Goal: Communication & Community: Ask a question

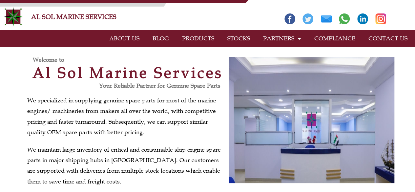
click at [380, 36] on link "CONTACT US" at bounding box center [388, 38] width 52 height 15
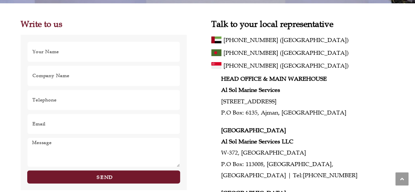
scroll to position [131, 0]
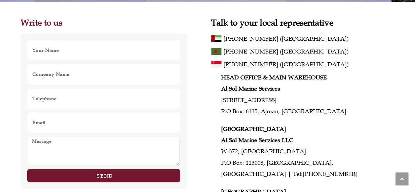
click at [146, 139] on textarea "Message" at bounding box center [103, 151] width 153 height 30
click at [162, 156] on textarea "Message" at bounding box center [103, 151] width 153 height 30
click at [156, 147] on textarea "Message" at bounding box center [103, 151] width 153 height 30
paste textarea "Hello, With reference to the above subject, we want to make an inquiry about yo…"
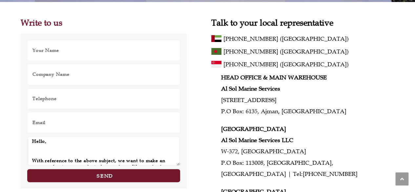
scroll to position [126, 0]
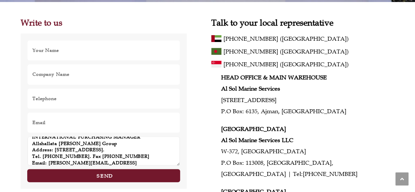
type textarea "Hello, With reference to the above subject, we want to make an inquiry about yo…"
click at [109, 124] on input "Email" at bounding box center [103, 122] width 153 height 21
paste input "leonora.hein@allshallata.com"
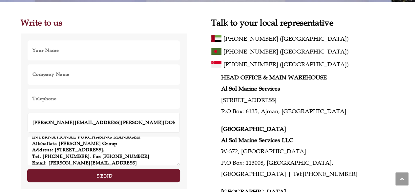
type input "leonora.hein@allshallata.com"
click at [99, 51] on input "Name" at bounding box center [103, 50] width 153 height 21
type input "Leonora Hein"
click at [77, 76] on input "Company Name" at bounding box center [103, 74] width 153 height 21
type input "A"
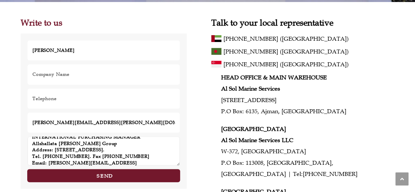
drag, startPoint x: 88, startPoint y: 142, endPoint x: 31, endPoint y: 141, distance: 56.8
click at [31, 141] on textarea "Hello, With reference to the above subject, we want to make an inquiry about yo…" at bounding box center [103, 151] width 153 height 30
click at [64, 77] on input "Company Name" at bounding box center [103, 74] width 153 height 21
paste input "Allshallata Kirby Group"
type input "Allshallata Kirby Group"
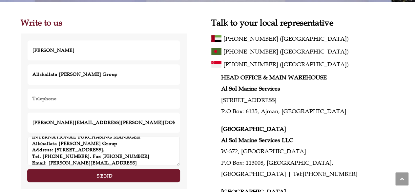
drag, startPoint x: 78, startPoint y: 155, endPoint x: 42, endPoint y: 153, distance: 35.8
click at [42, 153] on textarea "Hello, With reference to the above subject, we want to make an inquiry about yo…" at bounding box center [103, 151] width 153 height 30
click at [60, 101] on input "Telephone" at bounding box center [103, 98] width 153 height 21
paste input "+32 0991 604801"
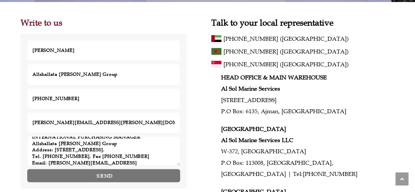
click at [76, 174] on span "Send" at bounding box center [104, 175] width 140 height 5
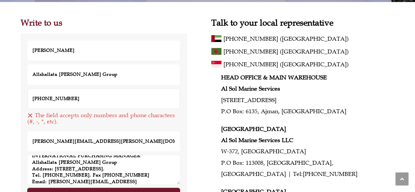
click at [54, 96] on input "+32 0991 604801" at bounding box center [103, 98] width 153 height 21
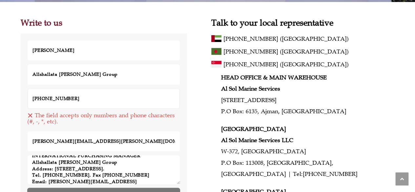
type input "+320991604801"
click at [83, 188] on button "Send" at bounding box center [103, 194] width 153 height 13
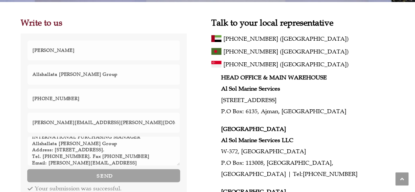
scroll to position [0, 0]
